Goal: Transaction & Acquisition: Purchase product/service

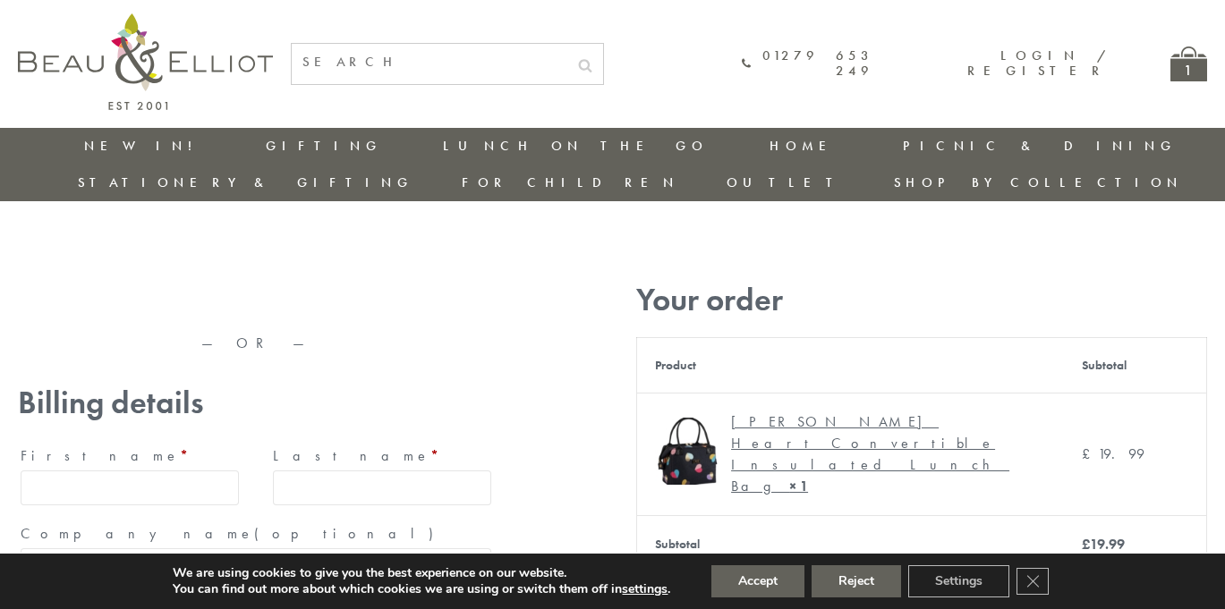
type input "maria33@yahoo.com"
type input "Maria"
type input "Williams"
type input "23, Scottsdale, Happytown"
type input "London"
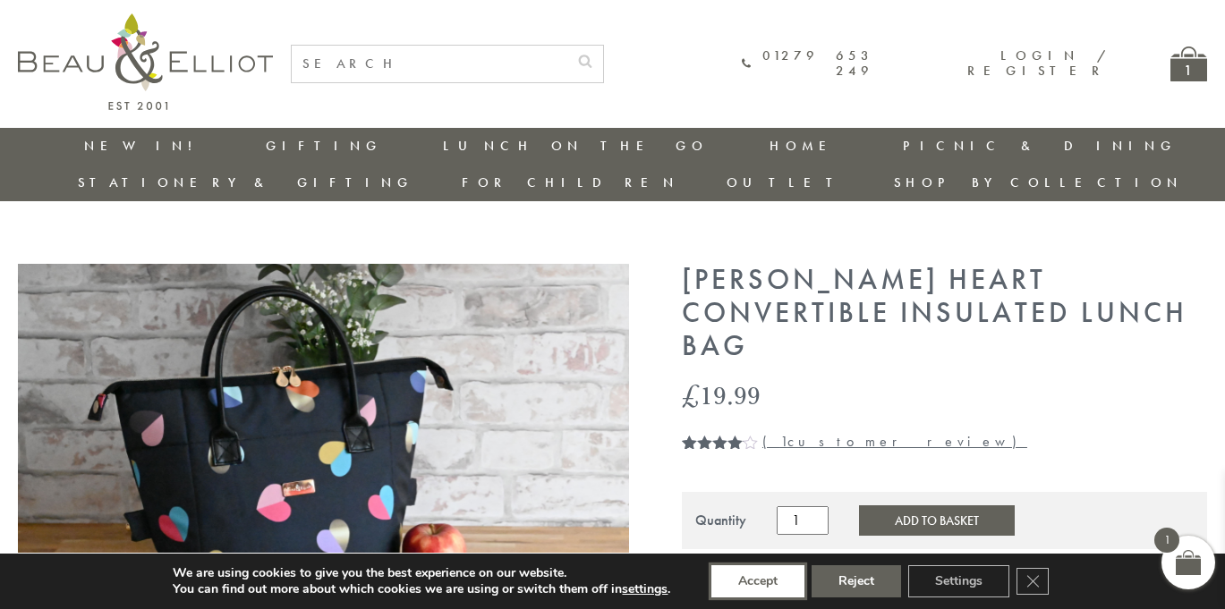
click at [758, 582] on button "Accept" at bounding box center [757, 582] width 93 height 32
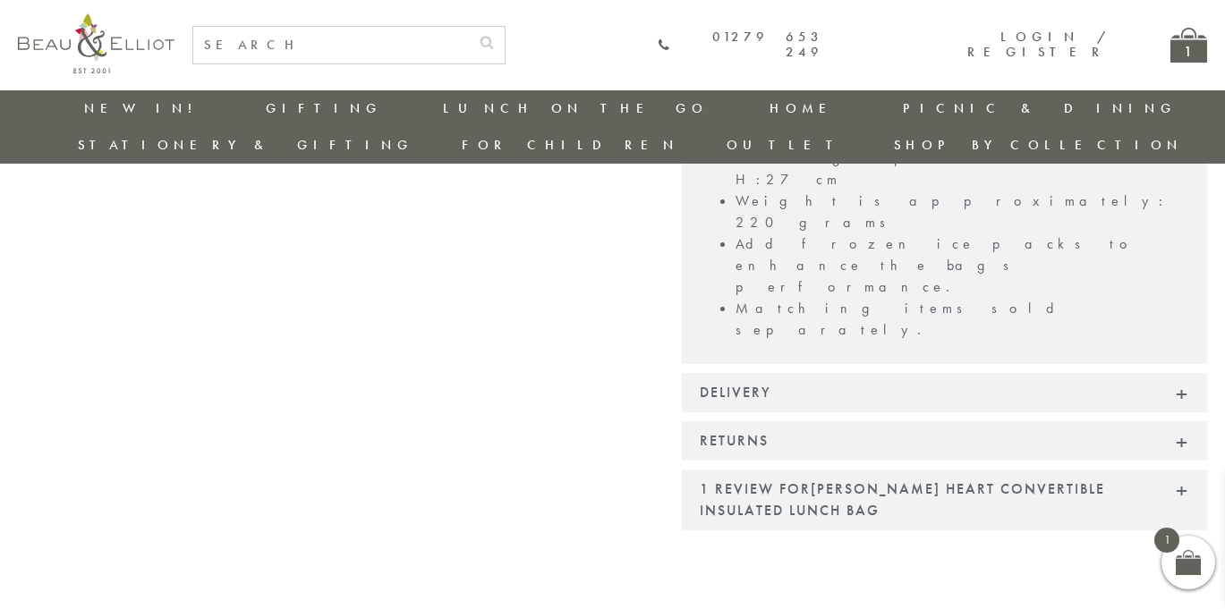
scroll to position [1558, 0]
